Goal: Use online tool/utility: Use online tool/utility

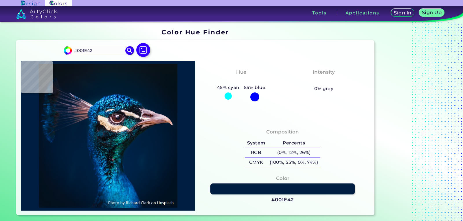
click at [136, 140] on img at bounding box center [108, 136] width 169 height 144
click at [148, 54] on img at bounding box center [143, 50] width 17 height 17
click at [0, 0] on input "file" at bounding box center [0, 0] width 0 height 0
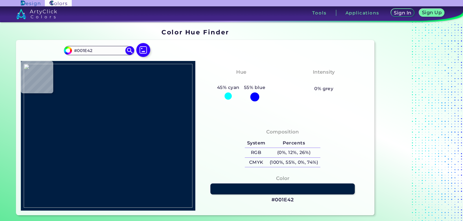
click at [167, 89] on img at bounding box center [108, 136] width 169 height 144
type input "#1b1a18"
type input "#1B1A18"
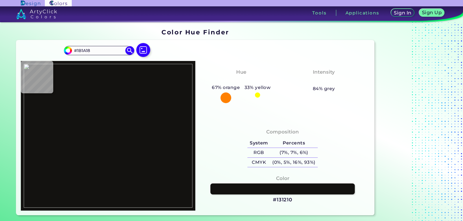
type input "#131210"
type input "#11100e"
type input "#11100E"
type input "#120e0f"
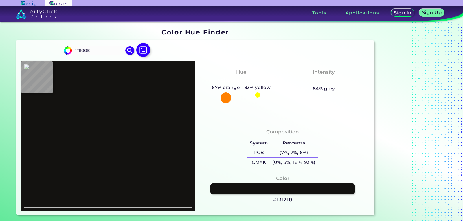
type input "#120E0F"
type input "#2d2926"
type input "#2D2926"
type input "#231e1d"
type input "#231E1D"
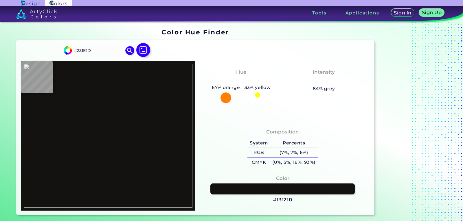
type input "#1a191c"
type input "#1A191C"
type input "#1e1a1b"
type input "#1E1A1B"
type input "#151314"
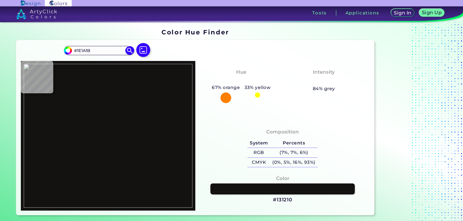
type input "#151314"
type input "#050304"
type input "#242227"
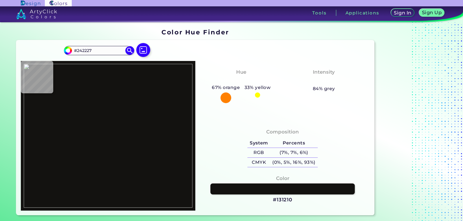
type input "#08080a"
type input "#08080A"
type input "#332d2f"
type input "#332D2F"
type input "#030102"
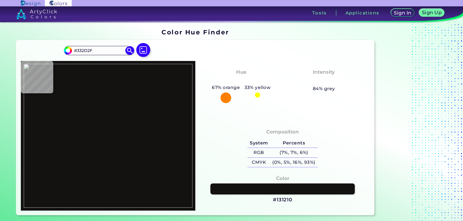
type input "#030102"
type input "#111010"
type input "#090707"
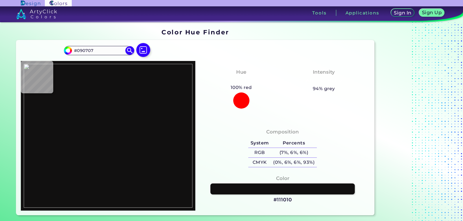
type input "#000000"
type input "#312d2c"
type input "#312D2C"
type input "#6a6464"
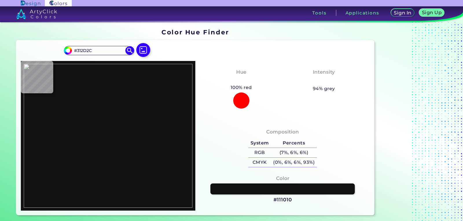
type input "#6A6464"
type input "#5a5553"
type input "#5A5553"
type input "#3c3732"
type input "#3C3732"
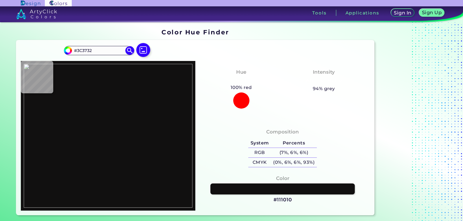
type input "#2f2b2a"
type input "#2F2B2A"
type input "#201b18"
type input "#201B18"
type input "#181411"
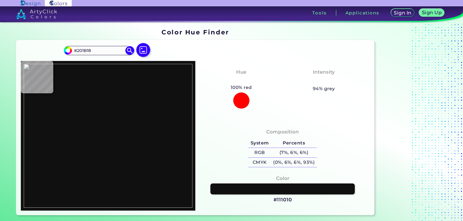
type input "#181411"
type input "#151110"
type input "#252120"
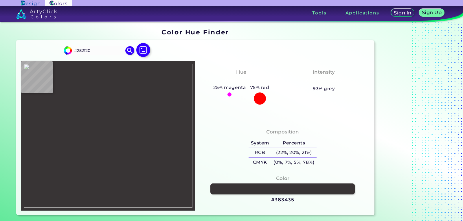
type input "#383435"
type input "#262425"
type input "#26211e"
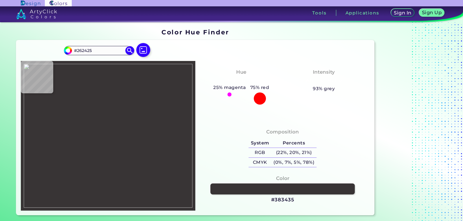
type input "#26211E"
type input "#0f0e0c"
type input "#0F0E0C"
type input "#302829"
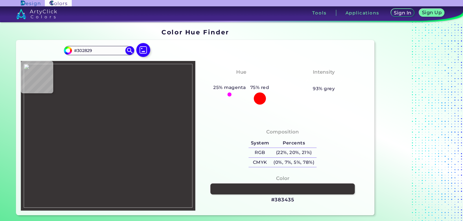
type input "#0b0706"
type input "#0B0706"
type input "#282222"
type input "#161010"
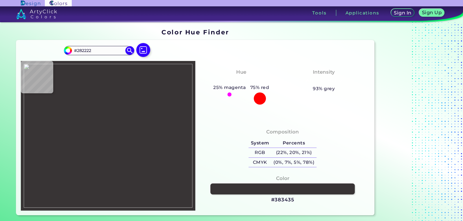
type input "#161010"
type input "#292323"
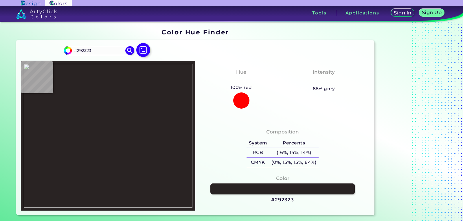
type input "#2d2827"
type input "#2D2827"
type input "#373131"
type input "#1d1918"
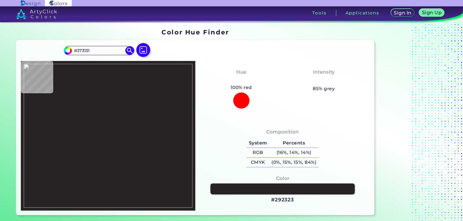
type input "#1D1918"
type input "#36312e"
type input "#36312E"
type input "#21201e"
type input "#21201E"
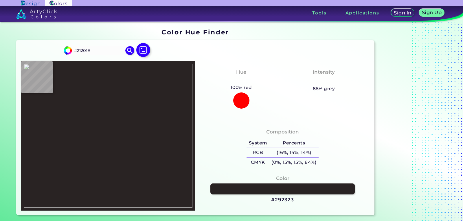
type input "#504e4f"
type input "#504E4F"
type input "#767573"
type input "#1e1c1d"
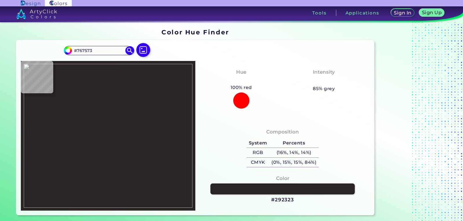
type input "#1E1C1D"
type input "#211c19"
type input "#211C19"
type input "#231d1d"
type input "#231D1D"
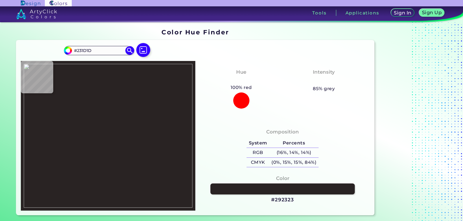
type input "#11100e"
type input "#11100E"
type input "#535152"
type input "#19171c"
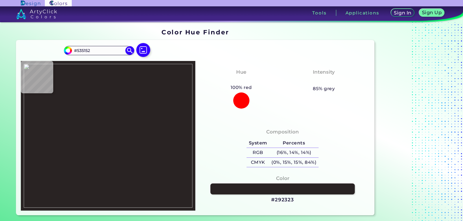
type input "#19171C"
type input "#1f1820"
type input "#1F1820"
type input "#171312"
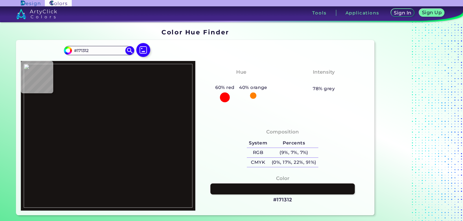
type input "#31302d"
type input "#31302D"
type input "#252325"
type input "#333338"
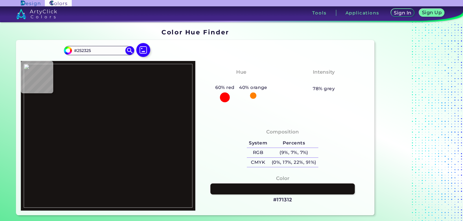
type input "#333338"
type input "#1b1a18"
type input "#1B1A18"
type input "#262523"
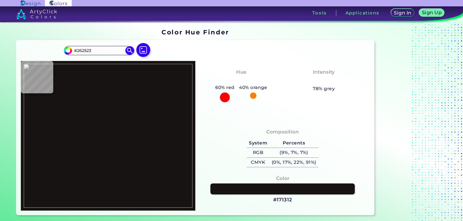
type input "#696564"
type input "#0e0c0f"
type input "#0E0C0F"
type input "#212727"
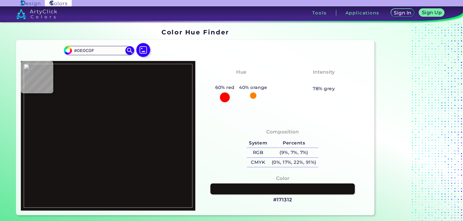
type input "#212727"
type input "#292728"
type input "#131112"
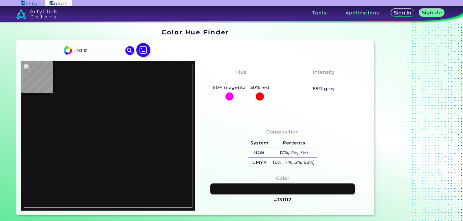
type input "#161417"
type input "#0f0b0c"
type input "#0F0B0C"
type input "#b7babb"
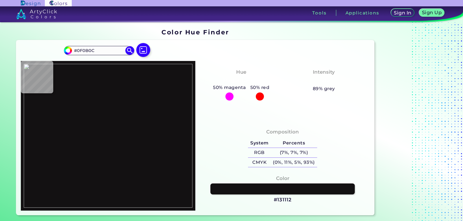
type input "#B7BABB"
type input "#3a3b3d"
type input "#3A3B3D"
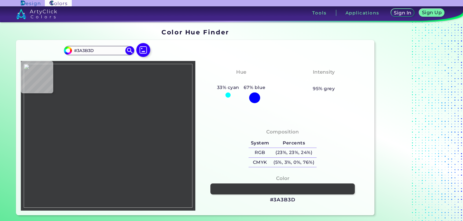
type input "#0a0a0b"
type input "#0A0A0B"
type input "#25201c"
type input "#25201C"
type input "#c2bfc4"
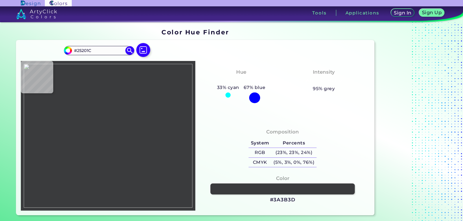
type input "#C2BFC4"
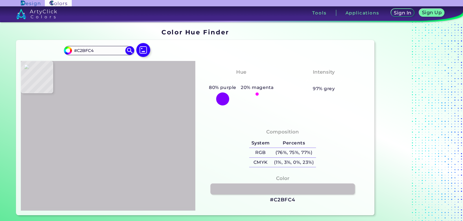
type input "#31302e"
type input "#31302E"
type input "#1d181a"
type input "#1D181A"
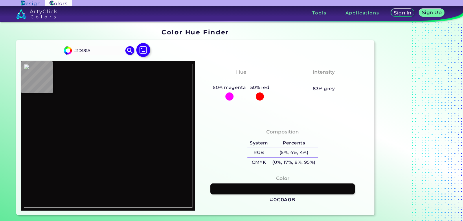
type input "#0c0a0b"
type input "#0C0A0B"
type input "#51494e"
type input "#51494E"
type input "#2a2929"
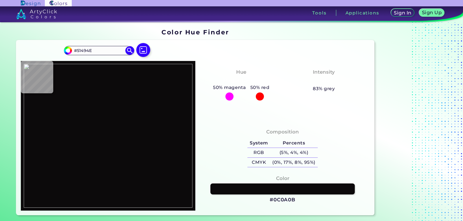
type input "#2A2929"
type input "#372f2c"
type input "#372F2C"
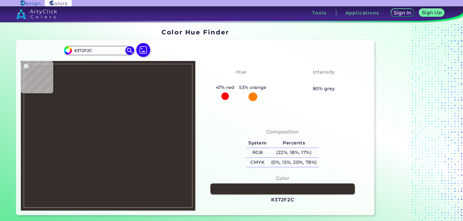
type input "#1b1515"
type input "#1B1515"
type input "#171614"
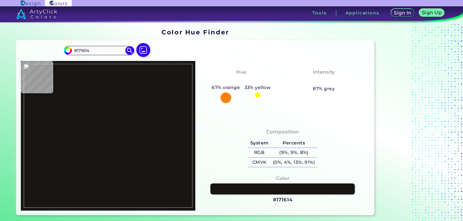
type input "#171312"
type input "#120e0d"
type input "#120E0D"
type input "#312726"
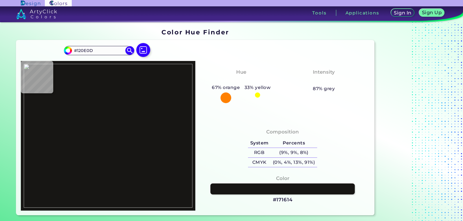
type input "#312726"
type input "#1c1817"
type input "#1C1817"
type input "#161513"
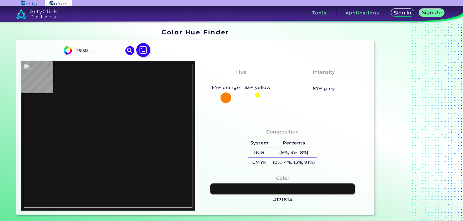
type input "#231d1d"
type input "#231D1D"
type input "#383639"
type input "#0e100f"
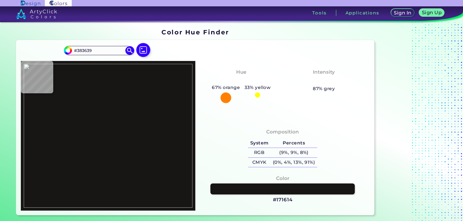
type input "#0E100F"
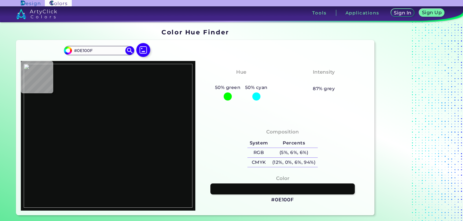
type input "#0c0c0f"
type input "#0C0C0F"
type input "#2f2f31"
type input "#2F2F31"
type input "#0a0907"
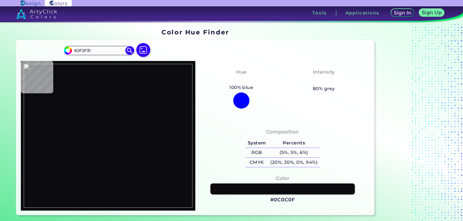
type input "#0A0907"
type input "#504943"
type input "#494345"
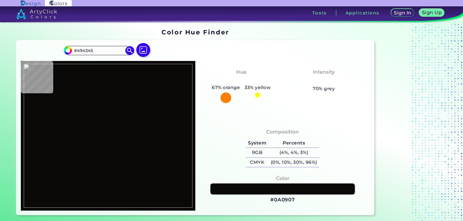
type input "#161212"
type input "#737278"
type input "#2f2d32"
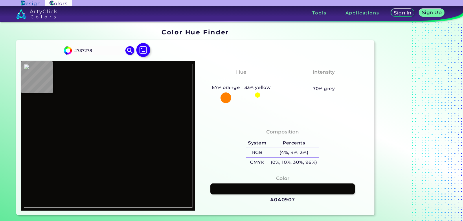
type input "#2F2D32"
type input "#21201c"
type input "#21201C"
type input "#171210"
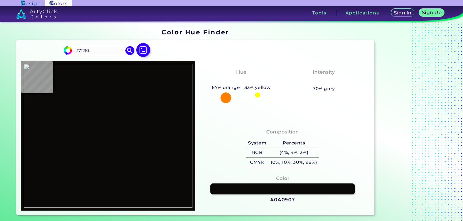
type input "#695d52"
type input "#695D52"
type input "#3d3536"
type input "#3D3536"
type input "#151513"
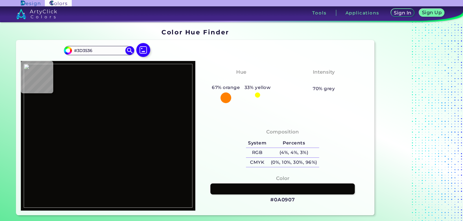
type input "#151513"
type input "#2f2e2a"
type input "#2F2E2A"
type input "#201b18"
type input "#201B18"
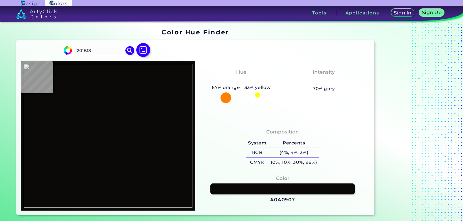
type input "#282422"
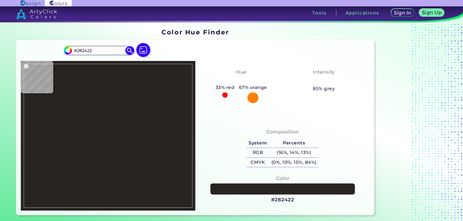
type input "#1c1819"
type input "#1C1819"
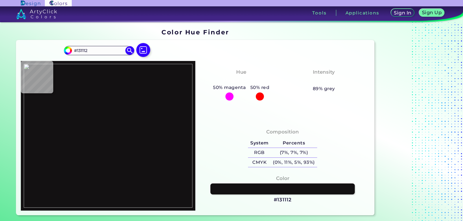
click at [163, 97] on img at bounding box center [108, 136] width 169 height 144
